Goal: Check status

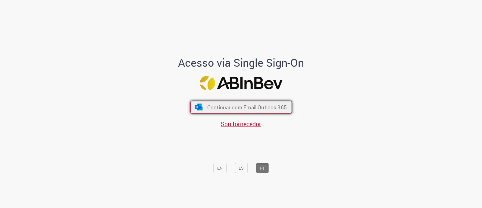
click at [265, 103] on button "Continuar com Email Outlook 365" at bounding box center [241, 107] width 102 height 13
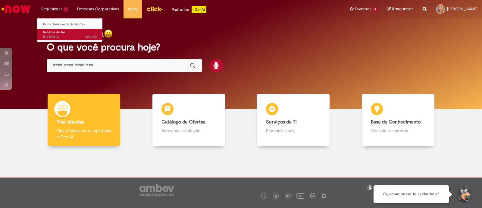
click at [58, 36] on span "5d atrás 5 dias atrás R13450892" at bounding box center [70, 36] width 54 height 5
click at [55, 33] on span "Reserva de Taxi" at bounding box center [54, 32] width 23 height 5
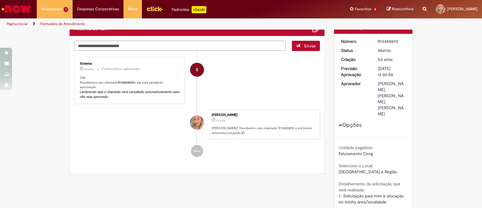
scroll to position [37, 0]
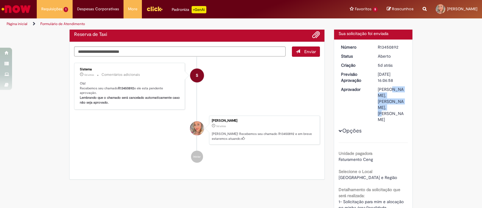
drag, startPoint x: 374, startPoint y: 87, endPoint x: 386, endPoint y: 102, distance: 18.2
click at [386, 102] on dd "Marlene Aparecida De Souza, Priscila Cerri Sampaio, Yan Luiz Medeiros Santos" at bounding box center [391, 104] width 37 height 36
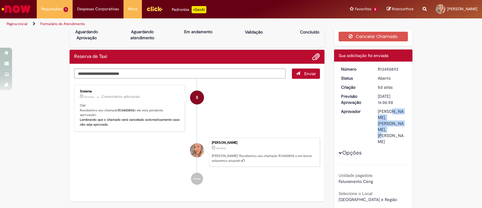
scroll to position [0, 0]
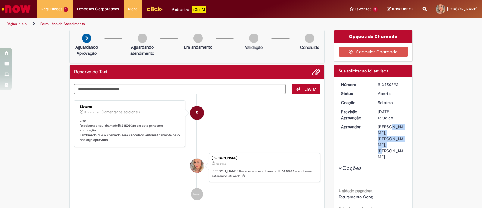
drag, startPoint x: 375, startPoint y: 84, endPoint x: 399, endPoint y: 84, distance: 23.5
click at [399, 84] on div "R13450892" at bounding box center [392, 84] width 28 height 6
copy div "R13450892"
